Goal: Task Accomplishment & Management: Complete application form

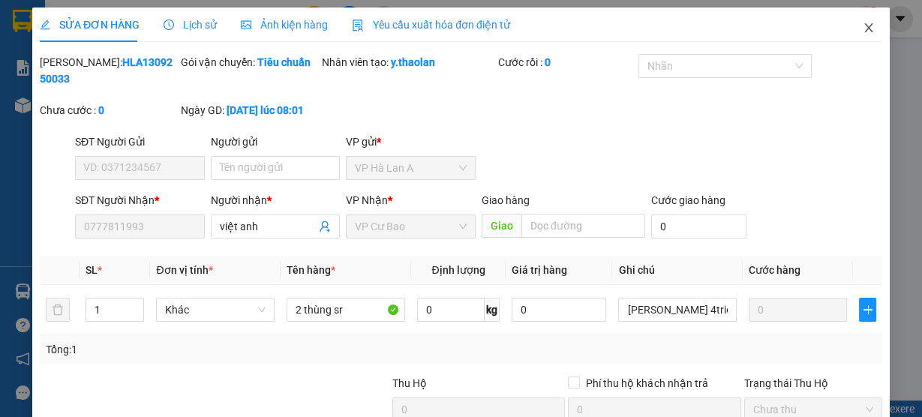
click at [865, 31] on icon "close" at bounding box center [868, 28] width 12 height 12
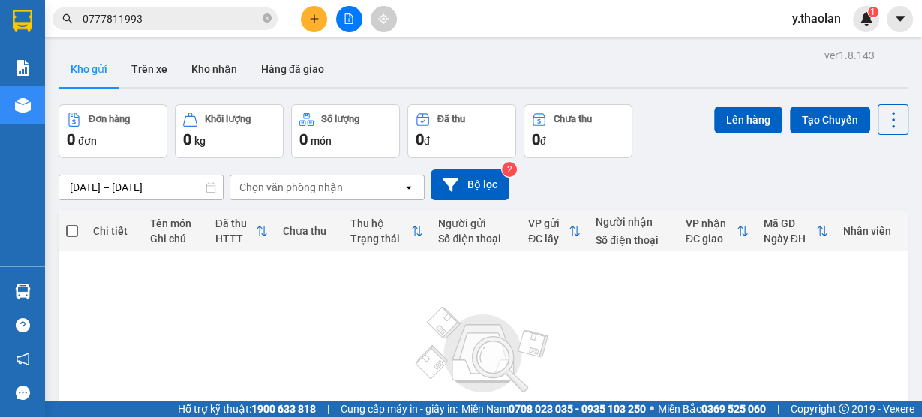
click at [792, 19] on span "y.thaolan" at bounding box center [816, 18] width 73 height 19
click at [801, 47] on li "Đăng xuất" at bounding box center [827, 46] width 96 height 24
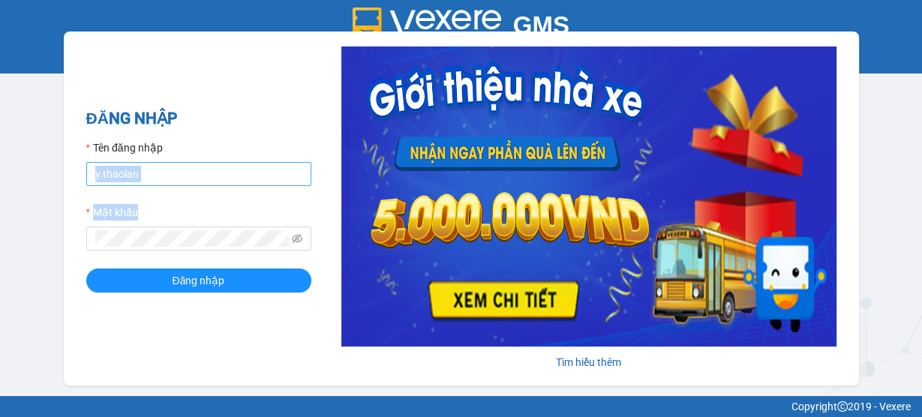
drag, startPoint x: 180, startPoint y: 187, endPoint x: 171, endPoint y: 171, distance: 18.1
click at [178, 181] on form "Tên đăng nhập y.thaolan Mật khẩu Đăng nhập" at bounding box center [198, 215] width 225 height 153
drag, startPoint x: 171, startPoint y: 170, endPoint x: 181, endPoint y: 184, distance: 16.7
click at [171, 170] on input "y.thaolan" at bounding box center [198, 174] width 225 height 24
type input "nhung.thaolan"
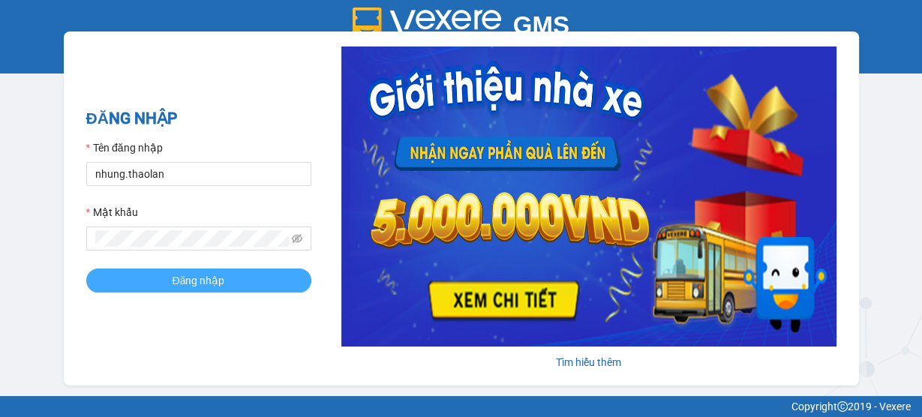
click at [201, 283] on span "Đăng nhập" at bounding box center [198, 280] width 52 height 16
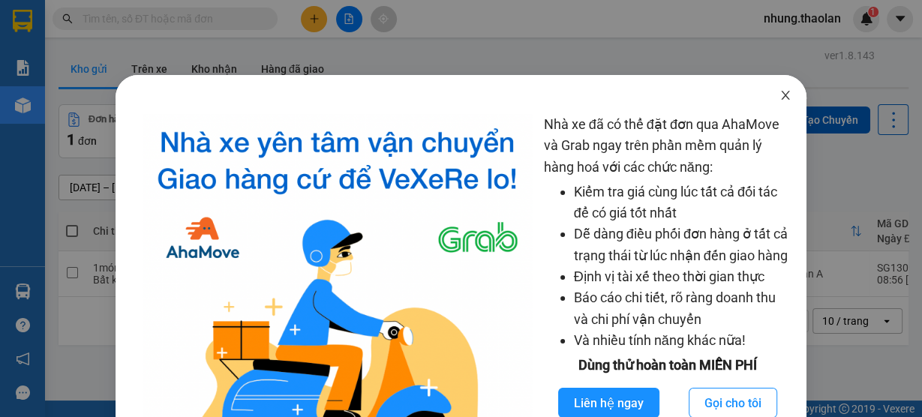
drag, startPoint x: 785, startPoint y: 98, endPoint x: 689, endPoint y: 83, distance: 97.2
click at [784, 98] on span "Close" at bounding box center [785, 96] width 42 height 42
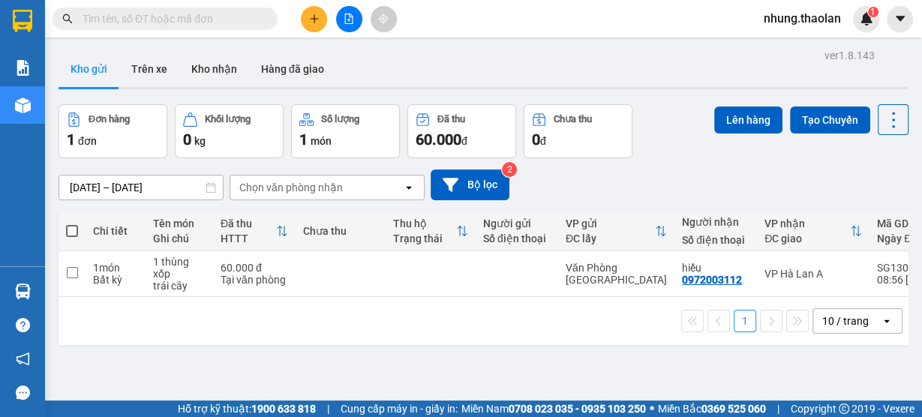
click at [325, 16] on button at bounding box center [314, 19] width 26 height 26
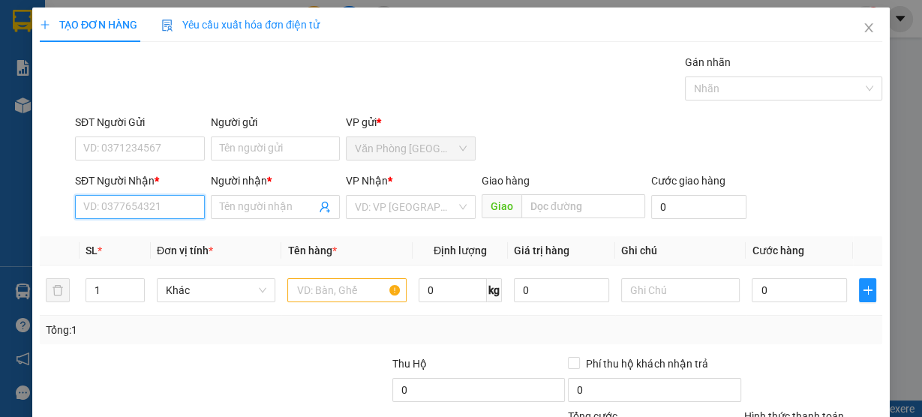
click at [138, 205] on input "SĐT Người Nhận *" at bounding box center [140, 207] width 130 height 24
type input "0905476759"
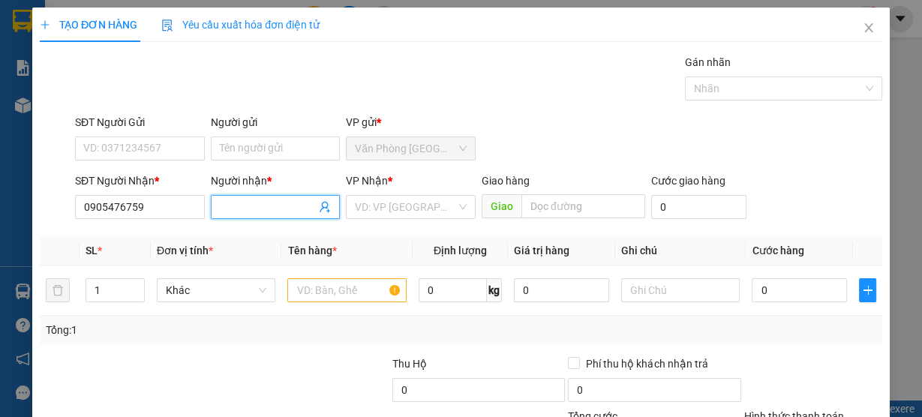
click at [245, 205] on input "Người nhận *" at bounding box center [268, 207] width 97 height 16
drag, startPoint x: 403, startPoint y: 196, endPoint x: 457, endPoint y: 229, distance: 62.6
click at [402, 196] on input "search" at bounding box center [405, 207] width 101 height 22
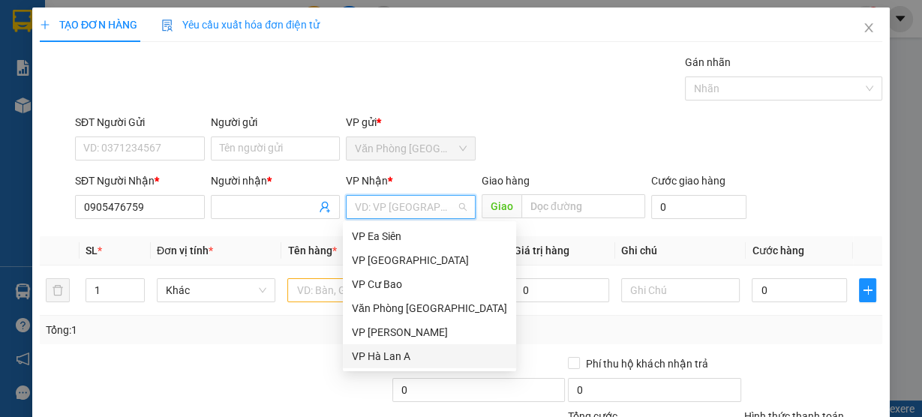
click at [393, 355] on div "VP Hà Lan A" at bounding box center [429, 356] width 155 height 16
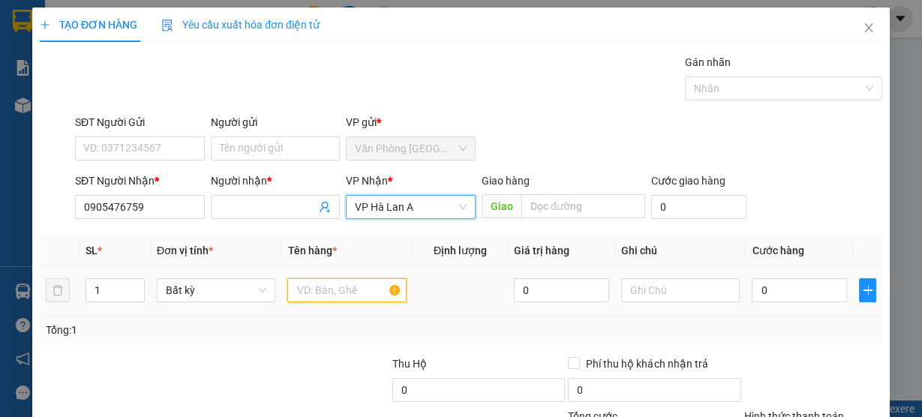
click at [323, 294] on input "text" at bounding box center [346, 290] width 119 height 24
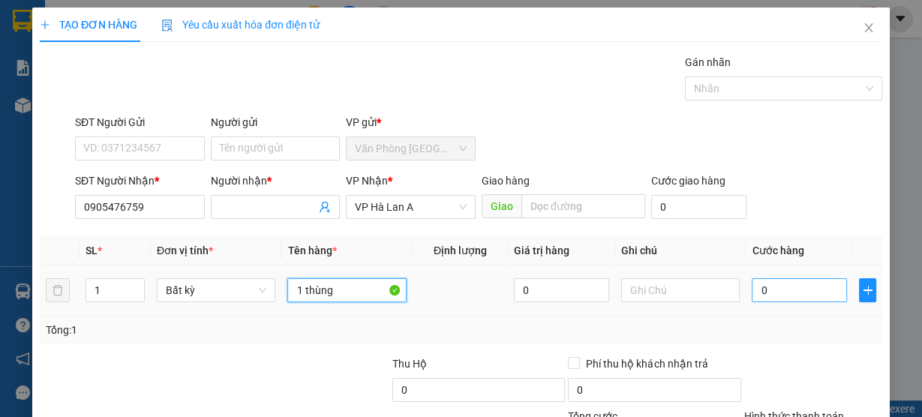
type input "1 thùng"
click at [789, 289] on input "0" at bounding box center [798, 290] width 95 height 24
type input "5"
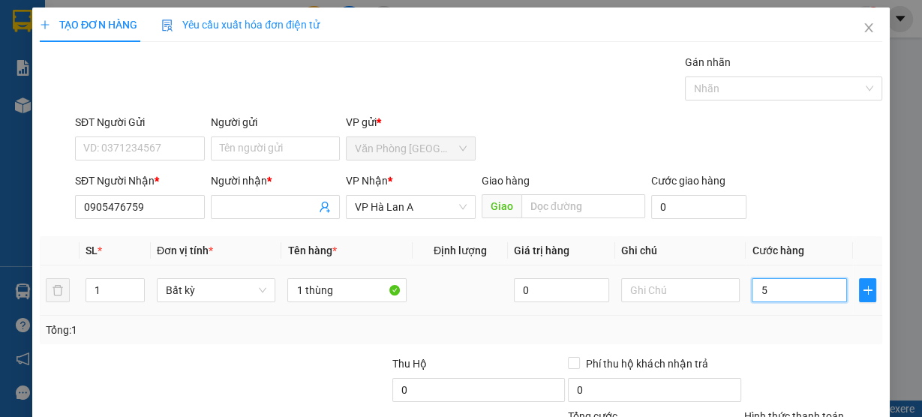
type input "50"
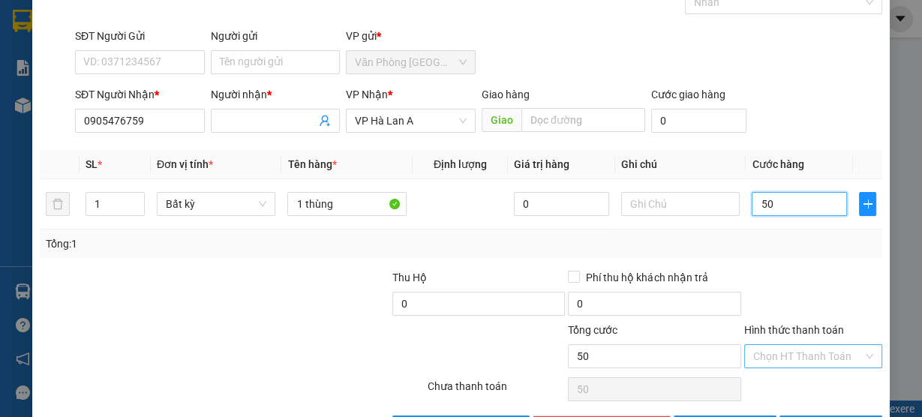
scroll to position [136, 0]
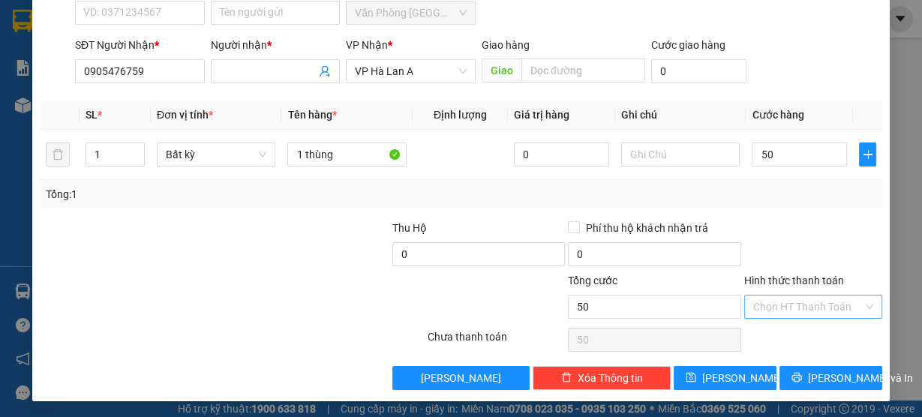
type input "50.000"
click at [774, 316] on div "Hình thức thanh toán Chọn HT Thanh Toán" at bounding box center [813, 298] width 138 height 52
click at [763, 307] on input "Hình thức thanh toán" at bounding box center [807, 306] width 109 height 22
click at [765, 342] on div "Tại văn phòng" at bounding box center [804, 334] width 118 height 16
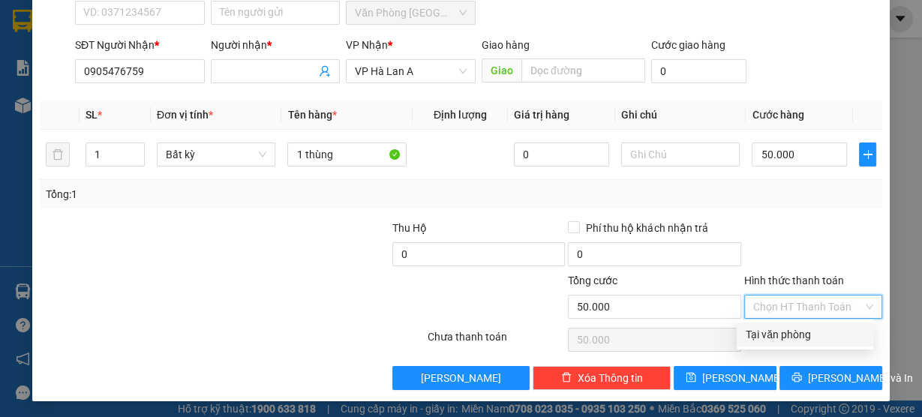
type input "0"
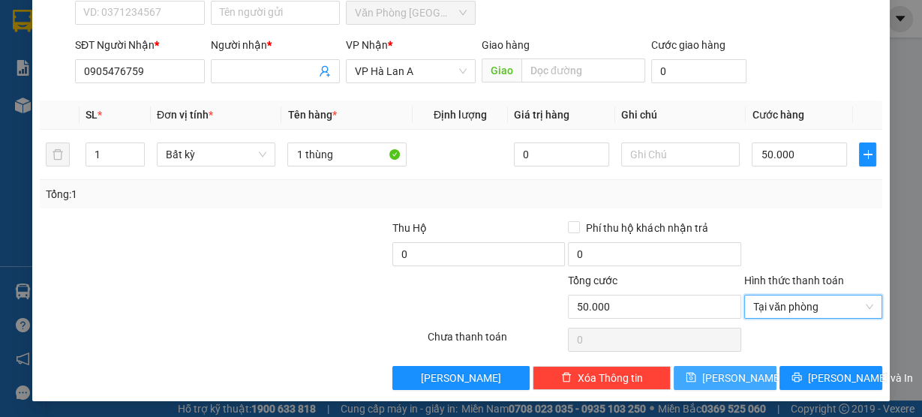
click at [745, 370] on button "Lưu" at bounding box center [724, 378] width 103 height 24
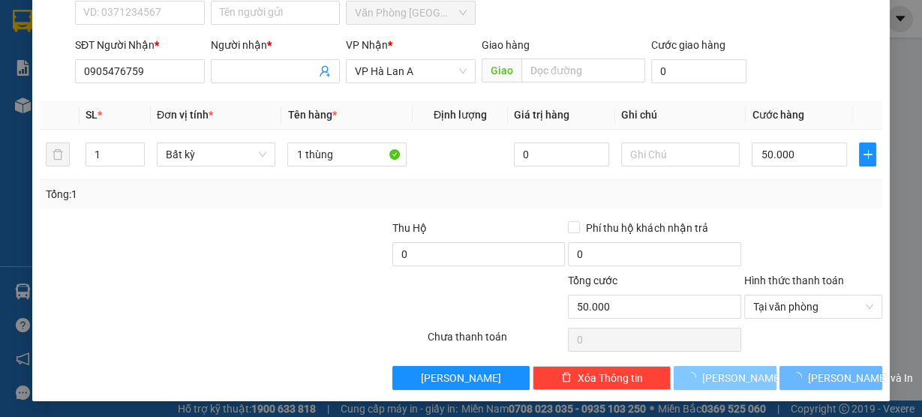
type input "0"
